Goal: Task Accomplishment & Management: Complete application form

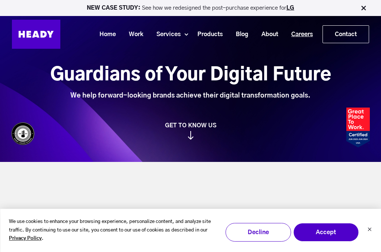
click at [299, 35] on link "Careers" at bounding box center [299, 35] width 35 height 14
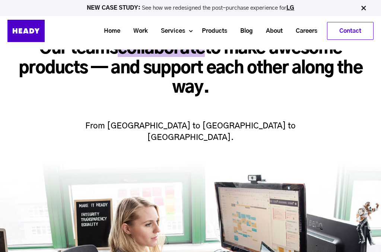
scroll to position [52, 0]
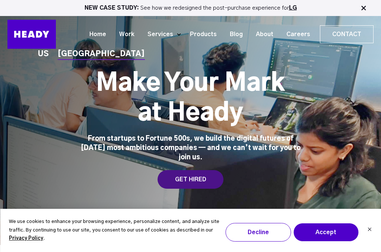
click at [202, 170] on div "GET HIRED" at bounding box center [190, 179] width 66 height 19
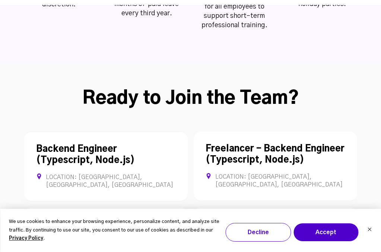
scroll to position [1943, 0]
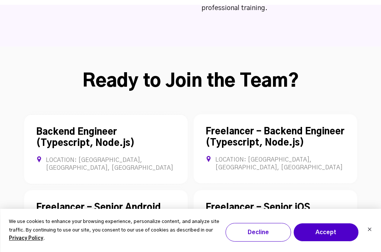
click at [232, 203] on link "Freelancer - Senior iOS Engineer" at bounding box center [257, 213] width 105 height 20
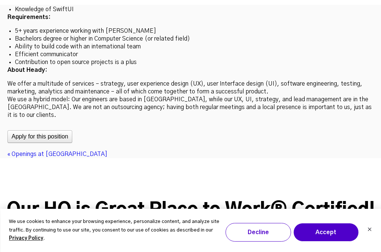
scroll to position [2253, 0]
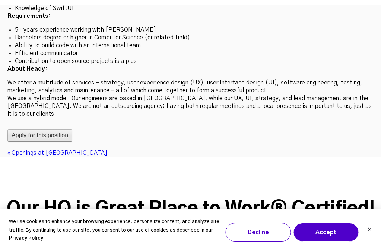
click at [51, 129] on button "Apply for this position" at bounding box center [39, 135] width 65 height 13
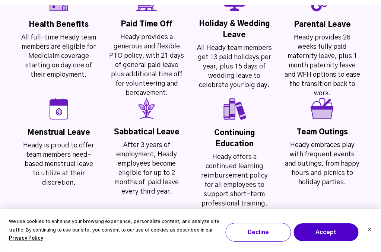
scroll to position [1757, 0]
